Goal: Find specific page/section: Find specific page/section

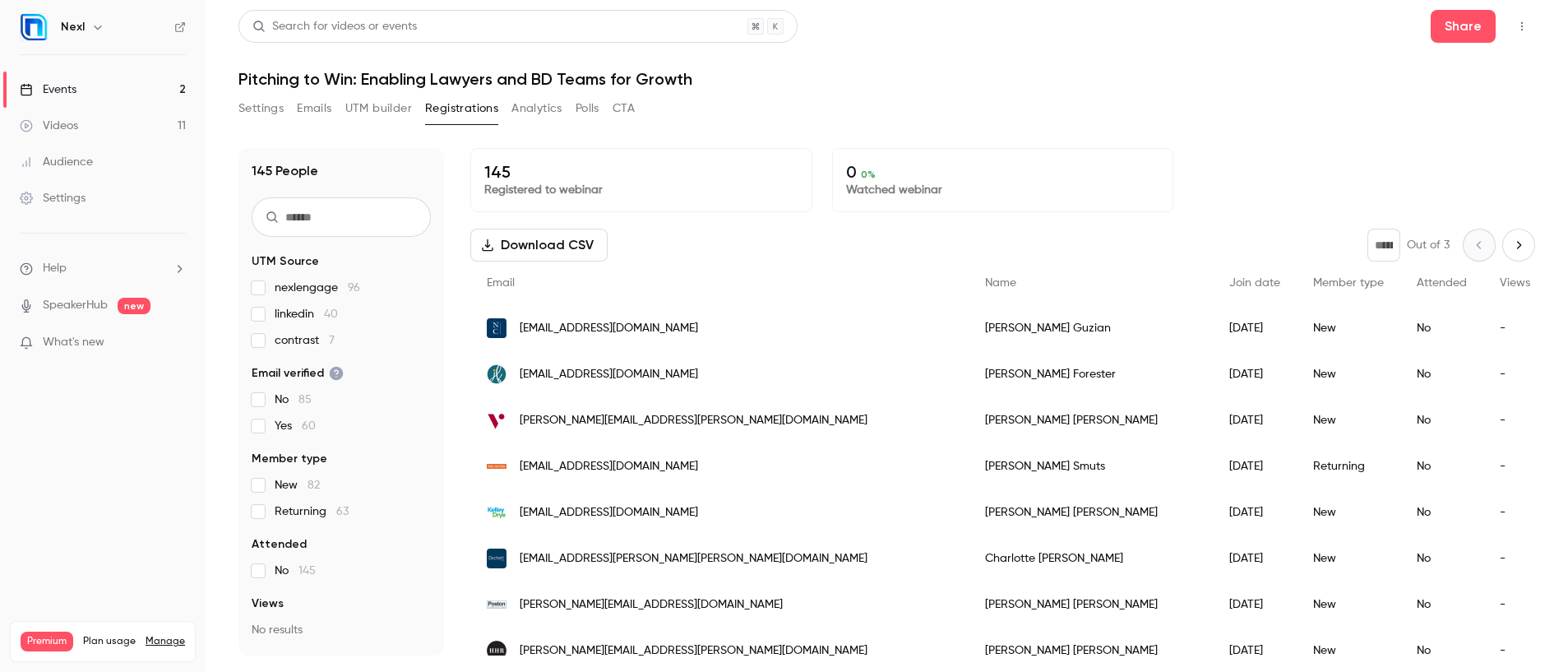
click at [76, 92] on div "Events" at bounding box center [48, 90] width 57 height 17
